Goal: Transaction & Acquisition: Purchase product/service

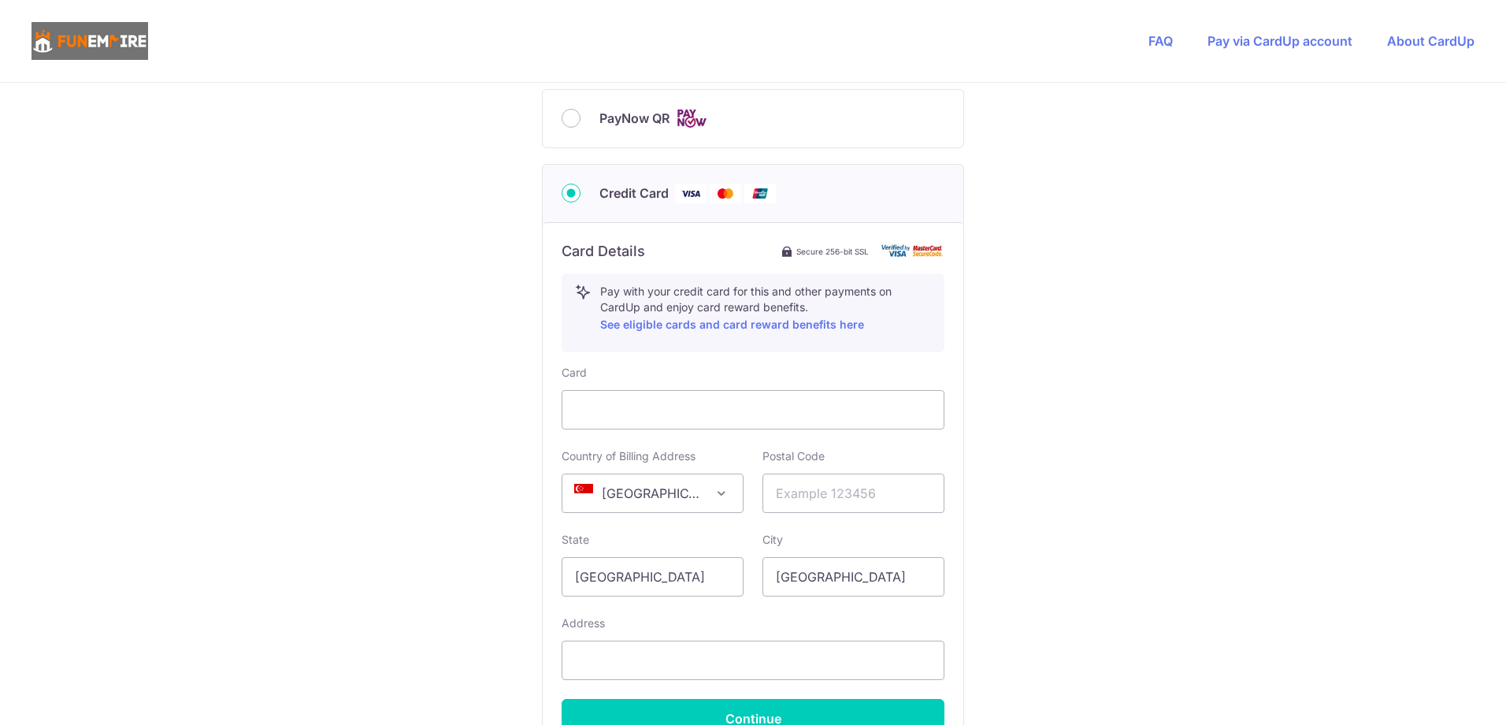
click at [703, 103] on div "PayNow QR" at bounding box center [753, 119] width 421 height 58
click at [682, 128] on img at bounding box center [692, 119] width 32 height 20
click at [581, 128] on input "PayNow QR" at bounding box center [571, 118] width 19 height 19
radio input "true"
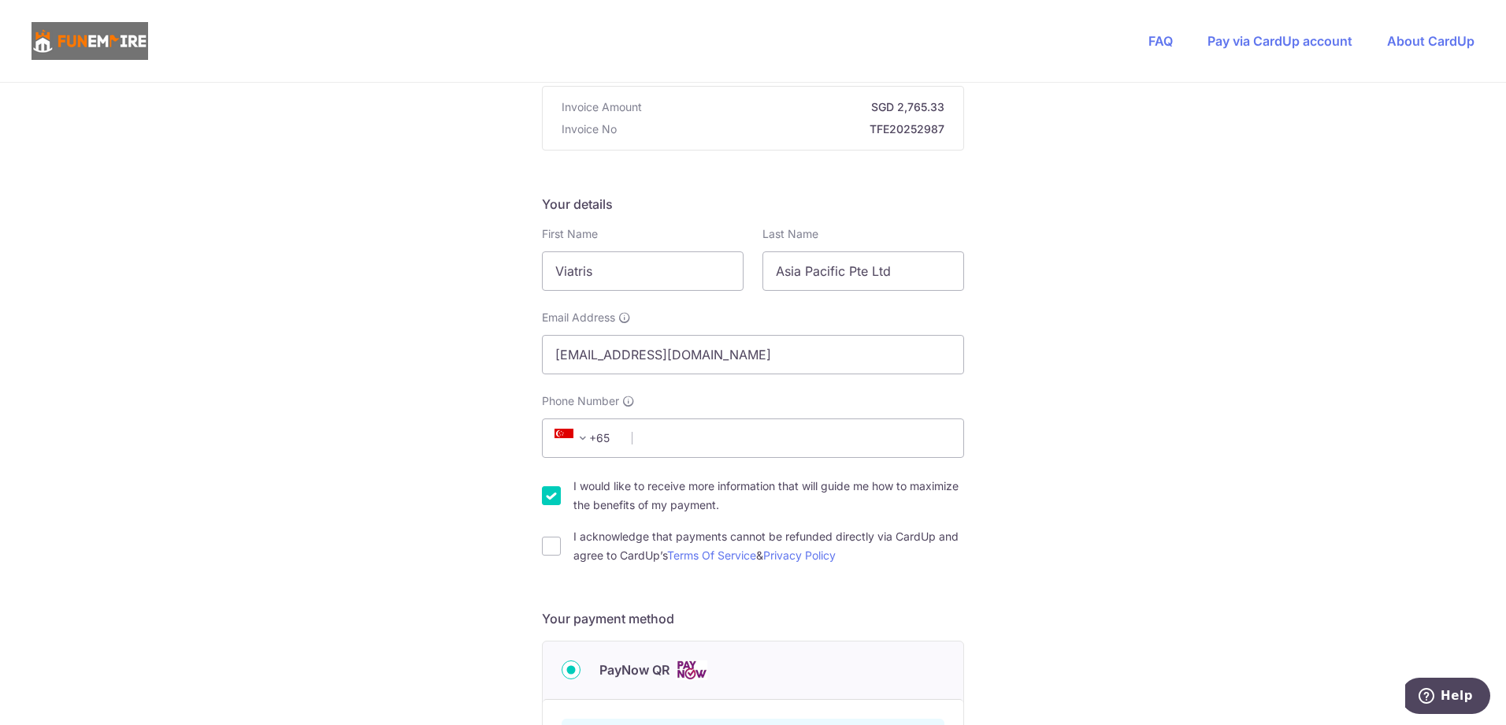
scroll to position [79, 0]
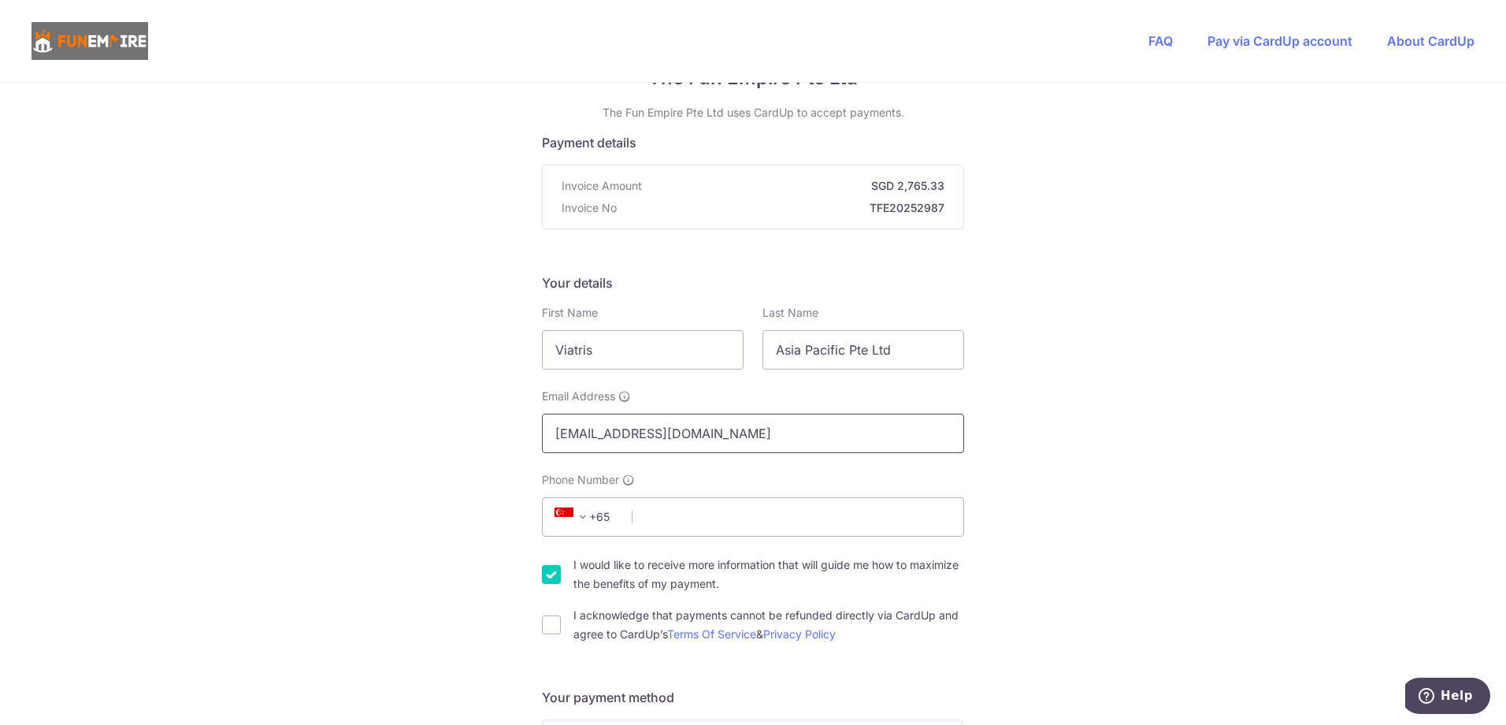
click at [748, 428] on input "[EMAIL_ADDRESS][DOMAIN_NAME]" at bounding box center [753, 433] width 422 height 39
click at [1052, 436] on div "You are paying The Fun Empire Pte Ltd The Fun Empire Pte Ltd uses CardUp to acc…" at bounding box center [753, 579] width 1506 height 1151
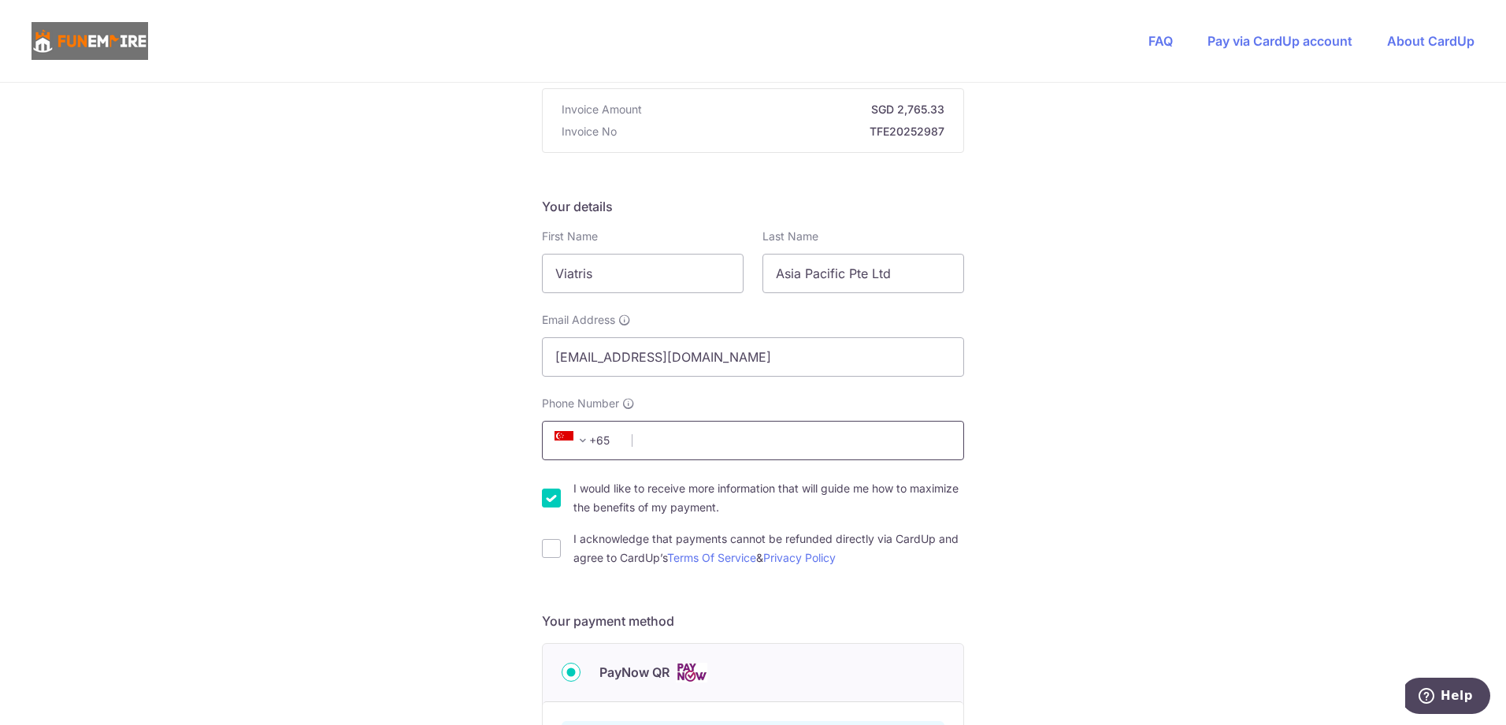
scroll to position [158, 0]
click at [886, 440] on input "Phone Number" at bounding box center [753, 437] width 422 height 39
type input "7"
type input "97805222"
click at [1158, 390] on div "You are paying The Fun Empire Pte Ltd The Fun Empire Pte Ltd uses CardUp to acc…" at bounding box center [753, 500] width 1506 height 1151
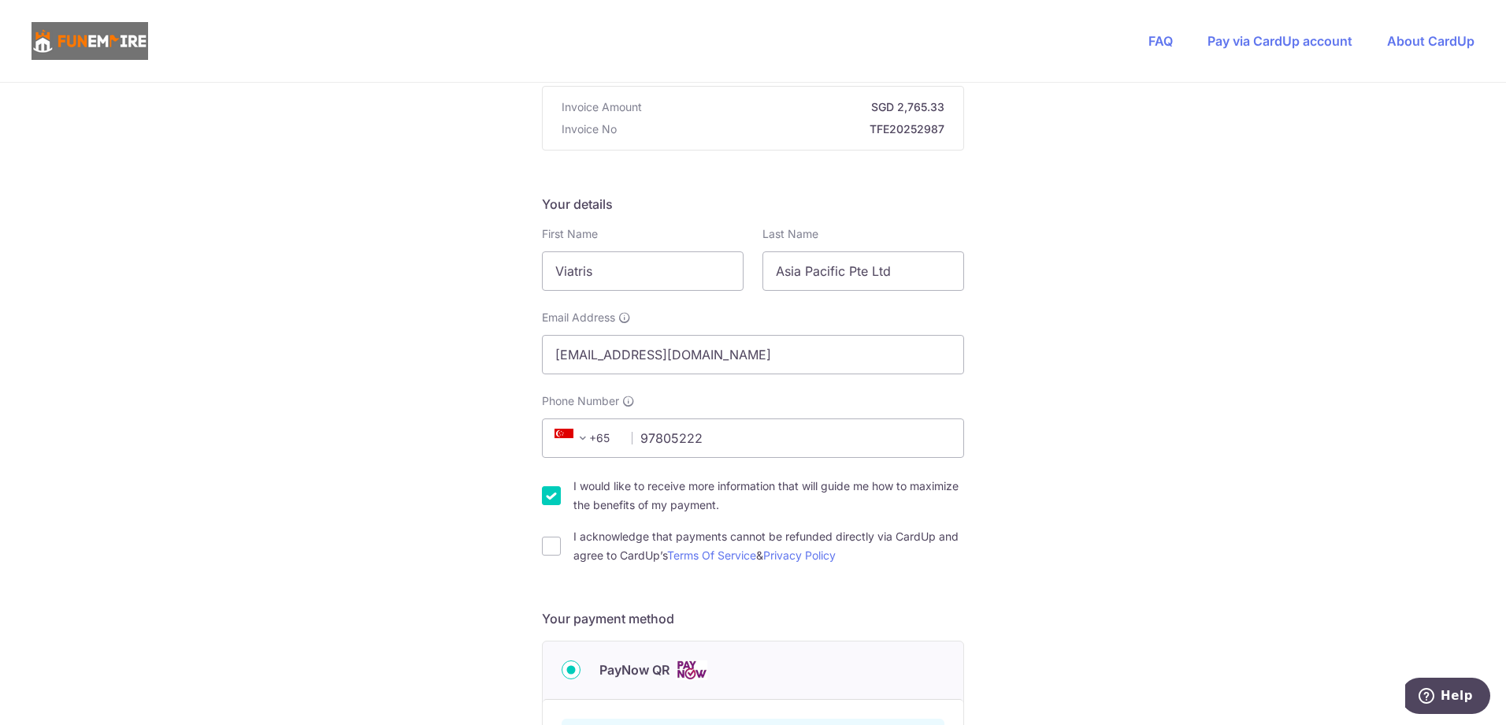
click at [678, 491] on label "I would like to receive more information that will guide me how to maximize the…" at bounding box center [769, 496] width 391 height 38
click at [561, 491] on input "I would like to receive more information that will guide me how to maximize the…" at bounding box center [551, 495] width 19 height 19
checkbox input "false"
drag, startPoint x: 619, startPoint y: 539, endPoint x: 692, endPoint y: 532, distance: 72.8
click at [619, 539] on label "I acknowledge that payments cannot be refunded directly via CardUp and agree to…" at bounding box center [769, 546] width 391 height 38
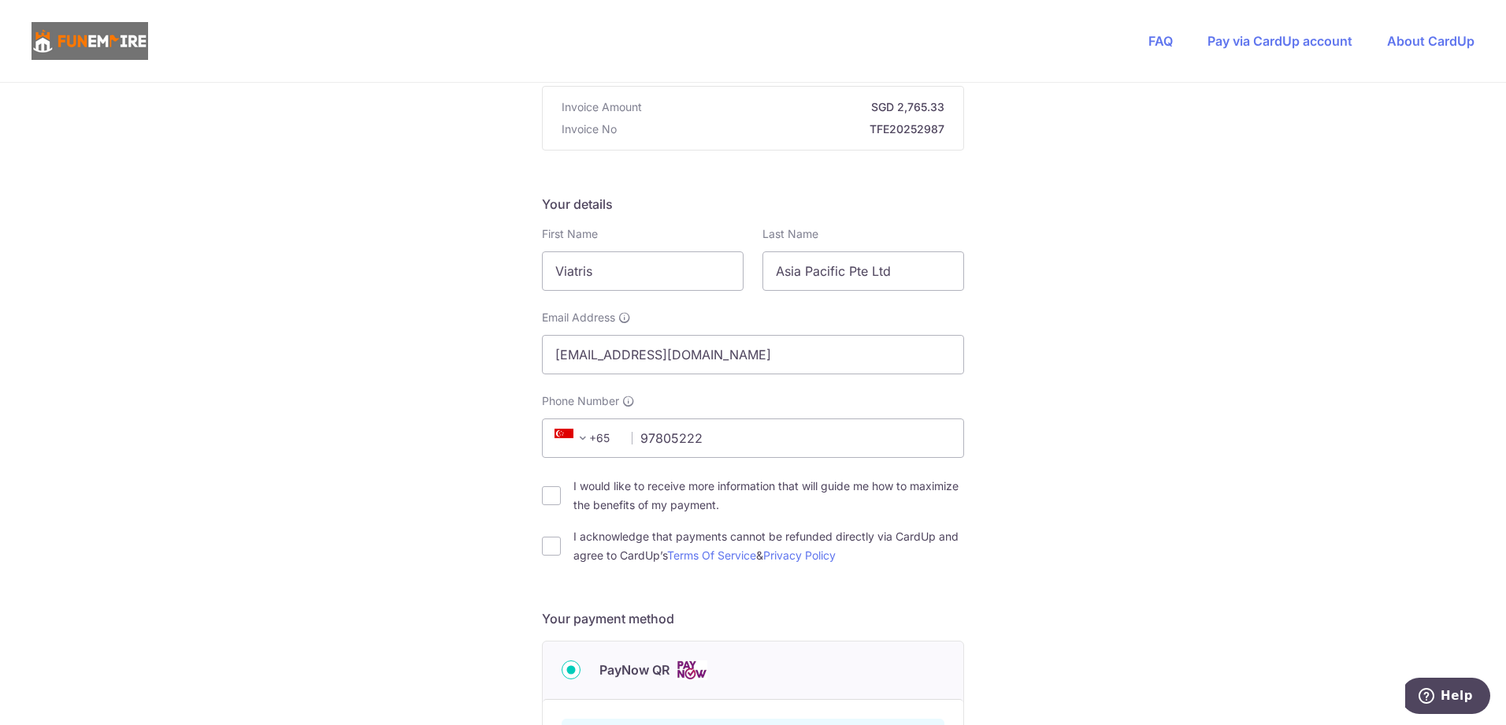
click at [561, 539] on input "I acknowledge that payments cannot be refunded directly via CardUp and agree to…" at bounding box center [551, 546] width 19 height 19
checkbox input "true"
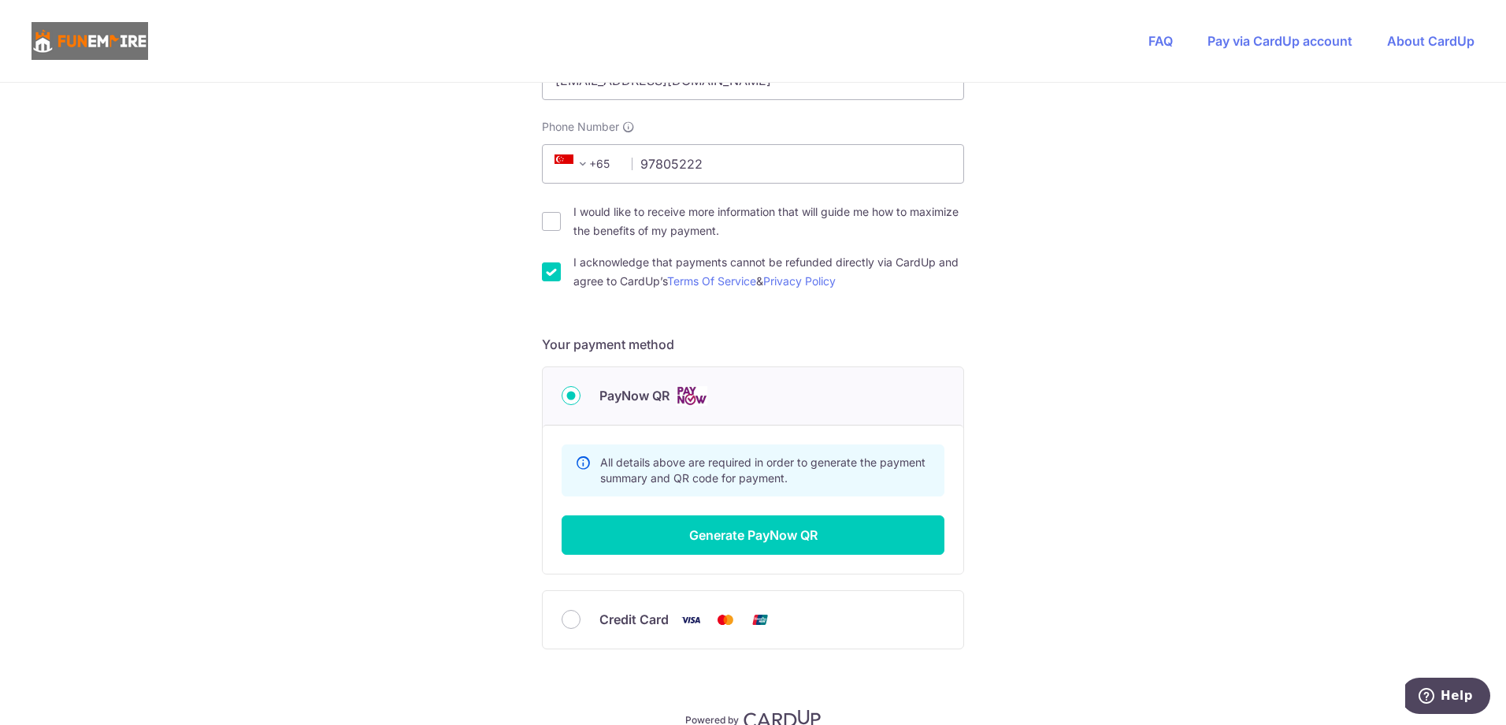
scroll to position [473, 0]
